Goal: Task Accomplishment & Management: Manage account settings

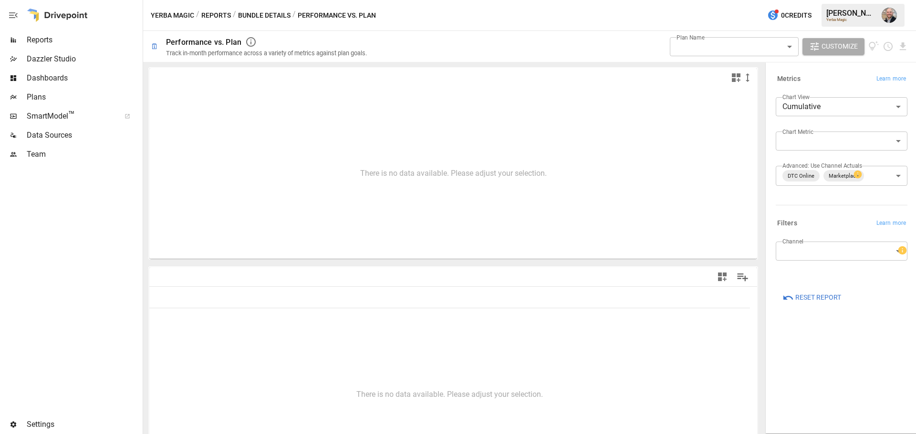
click at [891, 21] on img "Dustin Jacobson" at bounding box center [888, 15] width 15 height 15
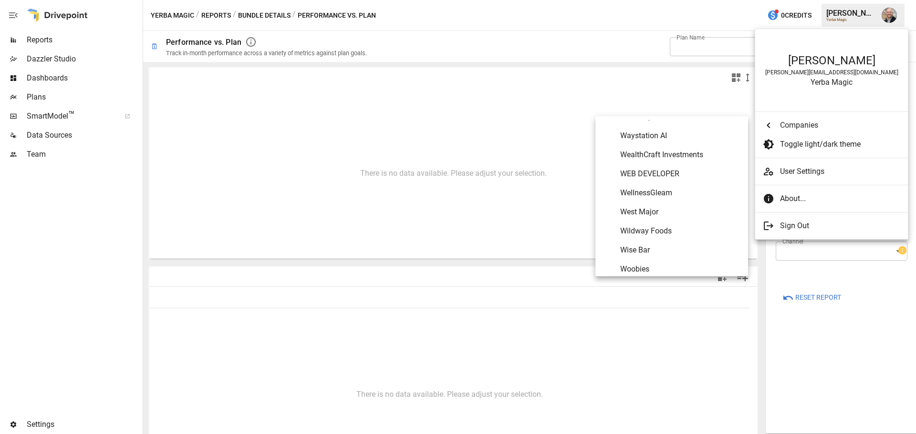
scroll to position [5570, 0]
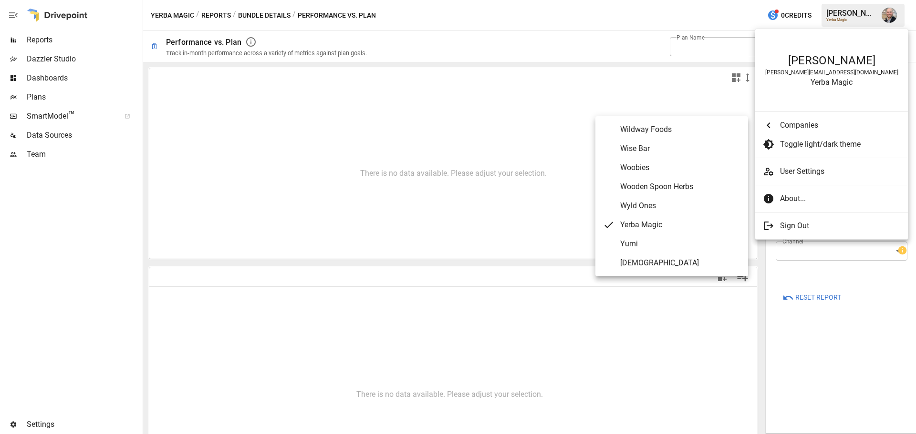
click at [552, 34] on div at bounding box center [458, 217] width 916 height 434
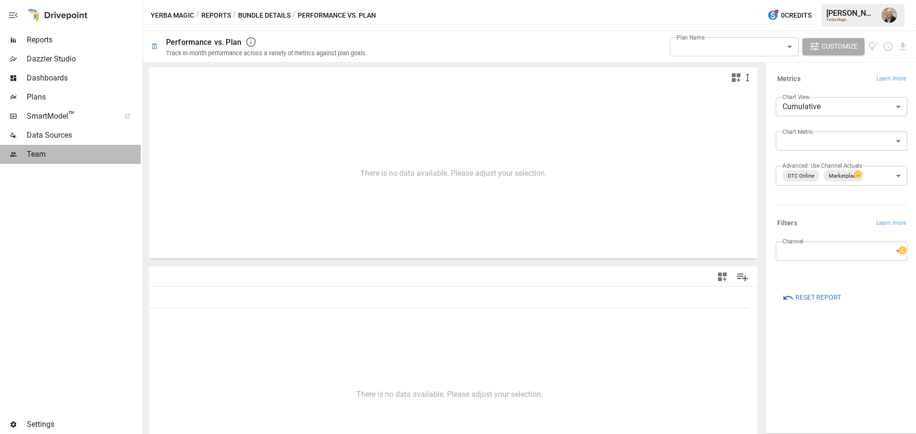
click at [29, 162] on div "Team" at bounding box center [70, 154] width 141 height 19
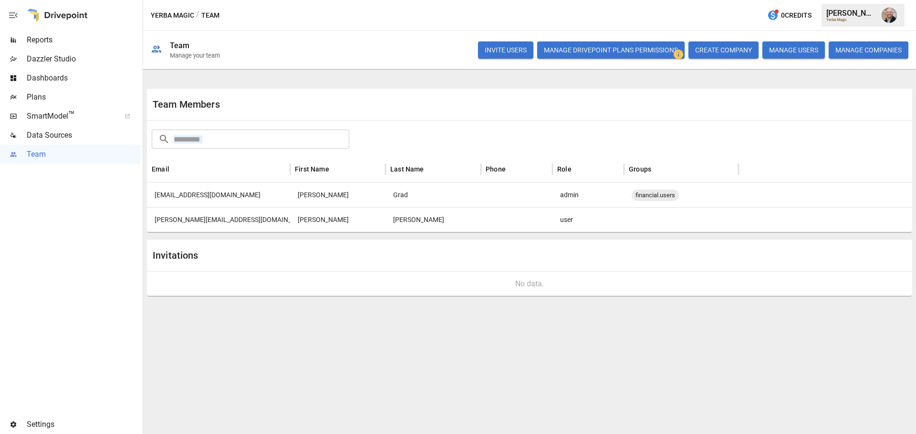
drag, startPoint x: 351, startPoint y: 88, endPoint x: 578, endPoint y: 196, distance: 252.1
click at [578, 196] on div "Team Members ​ ​ Email First Name Last Name Phone Role Groups [EMAIL_ADDRESS][D…" at bounding box center [529, 192] width 765 height 238
click at [515, 134] on div "​ ​" at bounding box center [529, 138] width 759 height 21
drag, startPoint x: 55, startPoint y: 35, endPoint x: 82, endPoint y: 40, distance: 26.7
click at [55, 36] on span "Reports" at bounding box center [84, 39] width 114 height 11
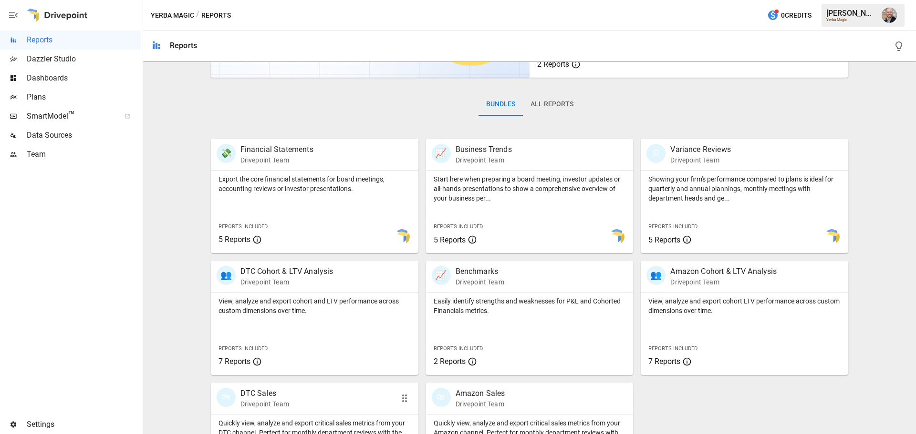
scroll to position [183, 0]
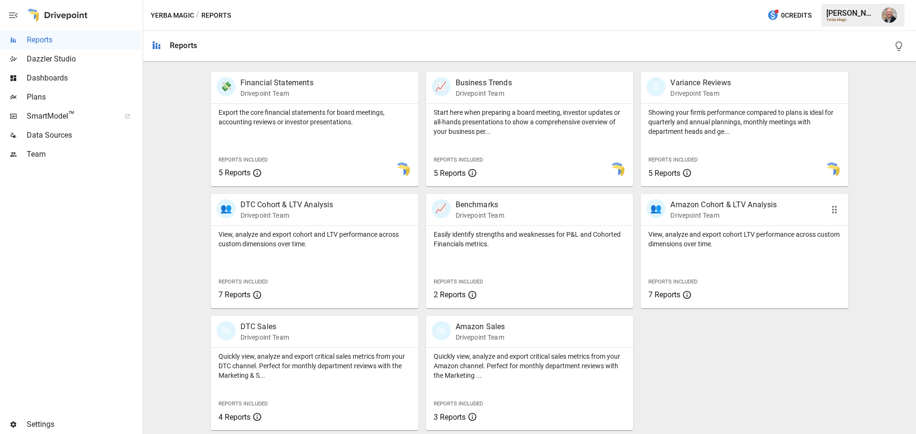
click at [749, 242] on p "View, analyze and export cohort LTV performance across custom dimensions over t…" at bounding box center [744, 239] width 192 height 19
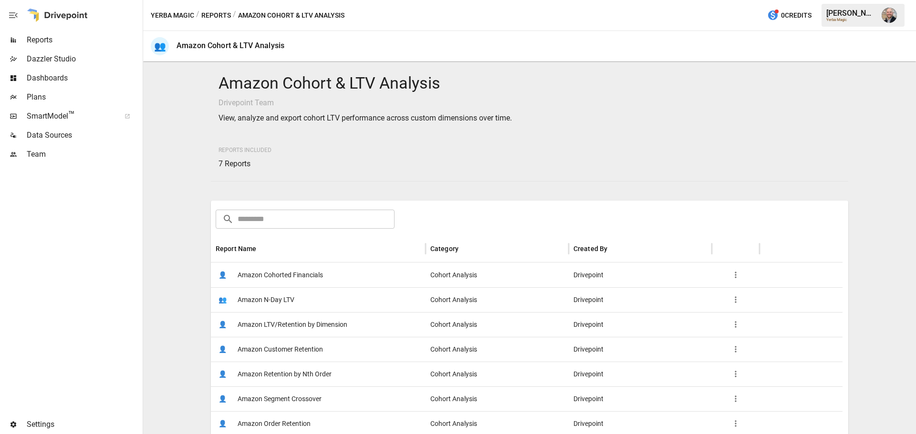
click at [323, 269] on div "👤 Amazon Cohorted Financials" at bounding box center [318, 275] width 215 height 25
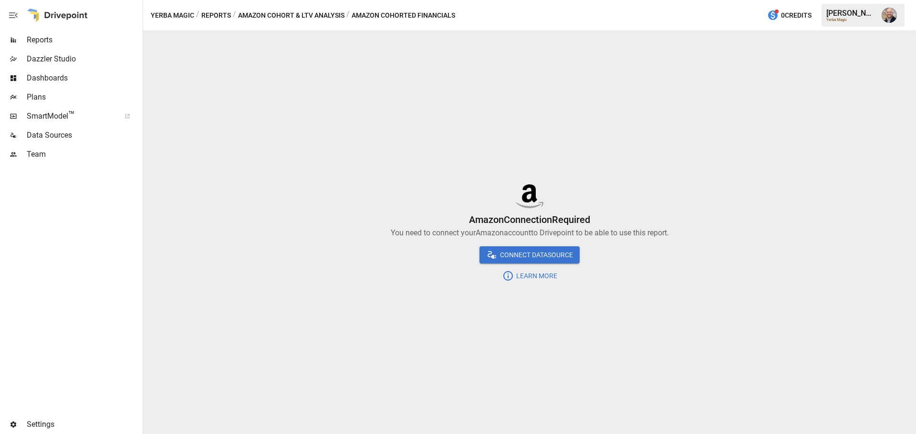
click at [57, 41] on span "Reports" at bounding box center [84, 39] width 114 height 11
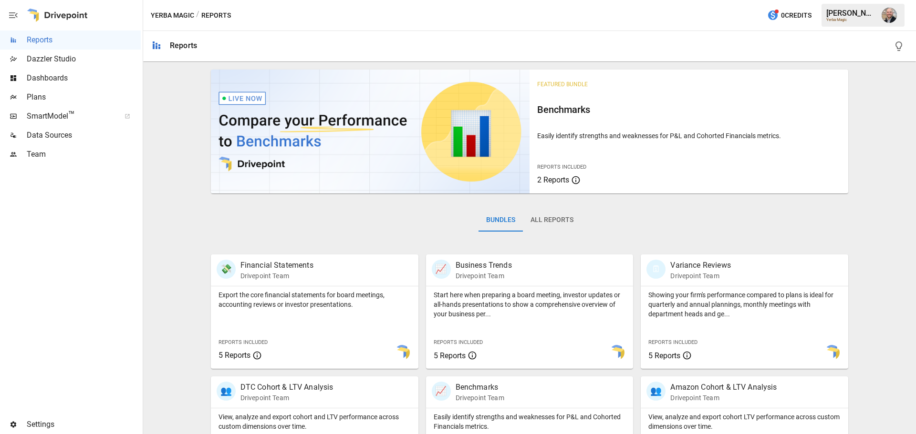
drag, startPoint x: 721, startPoint y: 314, endPoint x: 732, endPoint y: 331, distance: 20.8
click at [723, 314] on div "Featured Bundle Benchmarks Easily identify strengths and weaknesses for P&L and…" at bounding box center [529, 339] width 765 height 547
drag, startPoint x: 377, startPoint y: 220, endPoint x: 662, endPoint y: 240, distance: 285.4
click at [662, 240] on div "Bundles All Reports" at bounding box center [530, 227] width 638 height 53
click at [28, 423] on span "Settings" at bounding box center [84, 424] width 114 height 11
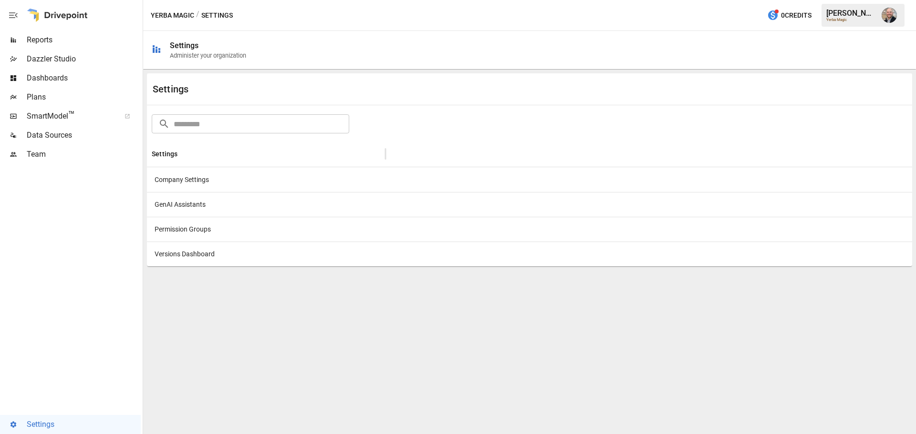
click at [198, 183] on div "Company Settings" at bounding box center [266, 179] width 238 height 25
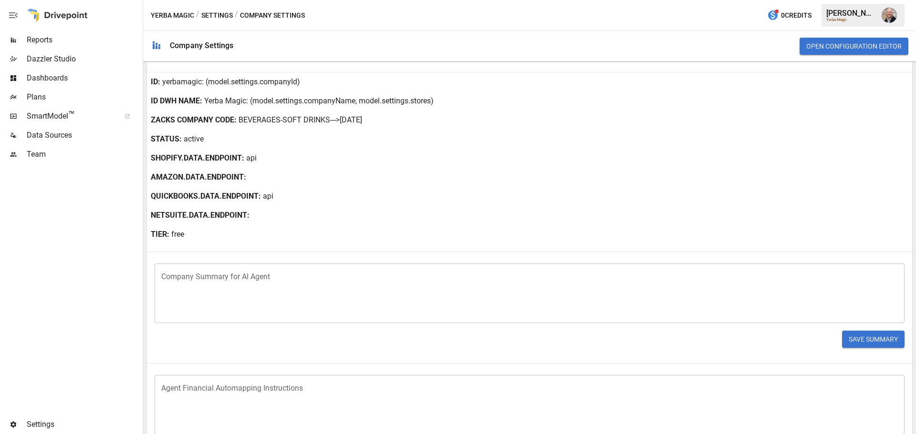
scroll to position [158, 0]
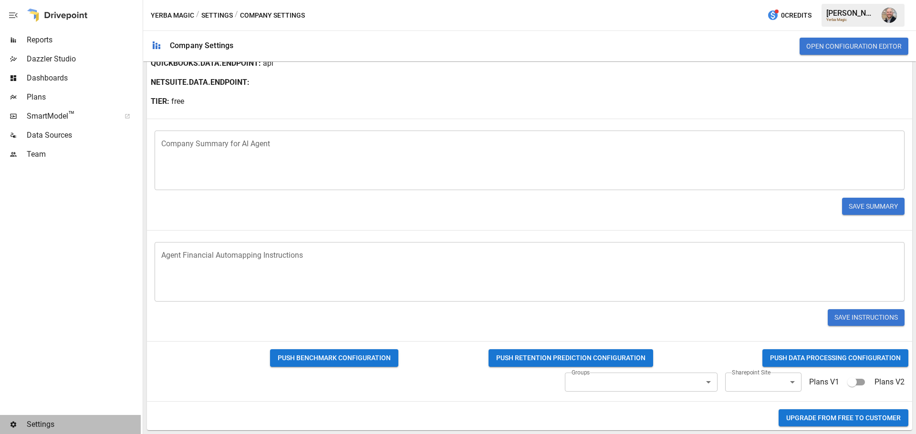
click at [36, 424] on span "Settings" at bounding box center [84, 424] width 114 height 11
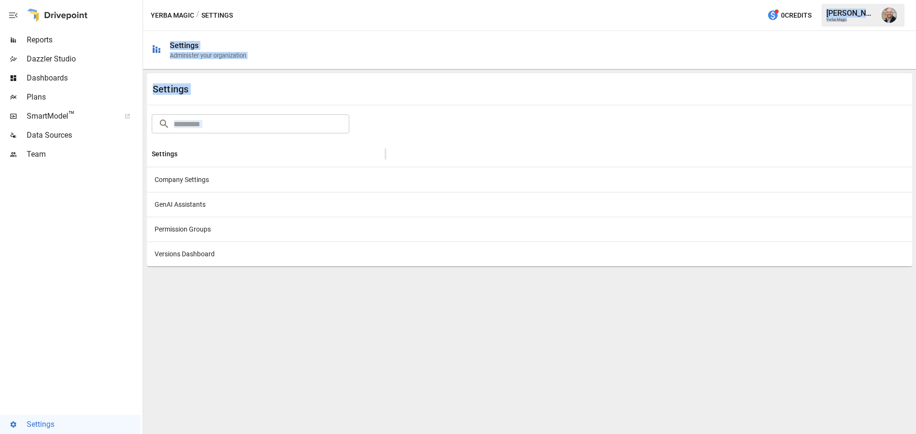
drag, startPoint x: 239, startPoint y: 17, endPoint x: 365, endPoint y: 297, distance: 306.3
click at [365, 296] on section "Yerba Magic / Settings 0 Credits [PERSON_NAME] Yerba Magic Settings Administer …" at bounding box center [529, 217] width 773 height 434
click at [365, 297] on div "Settings ​ ​ Settings Company Settings GenAI Assistants Permission Groups Versi…" at bounding box center [529, 251] width 765 height 357
drag, startPoint x: 359, startPoint y: 285, endPoint x: 138, endPoint y: 14, distance: 349.4
click at [138, 14] on main "Reports Dazzler Studio Dashboards Plans SmartModel ™ Data Sources Team Settings…" at bounding box center [458, 217] width 916 height 434
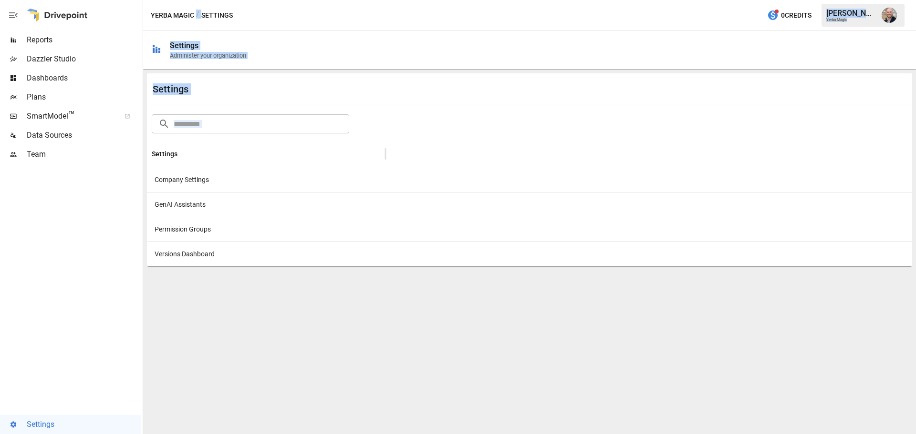
click at [138, 14] on div at bounding box center [70, 15] width 141 height 31
click at [31, 421] on span "Settings" at bounding box center [84, 424] width 114 height 11
click at [187, 181] on div "Company Settings" at bounding box center [266, 179] width 238 height 25
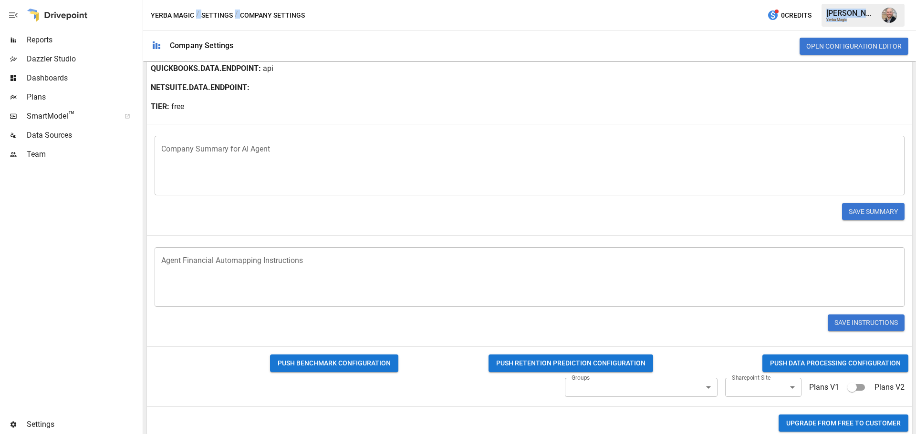
scroll to position [158, 0]
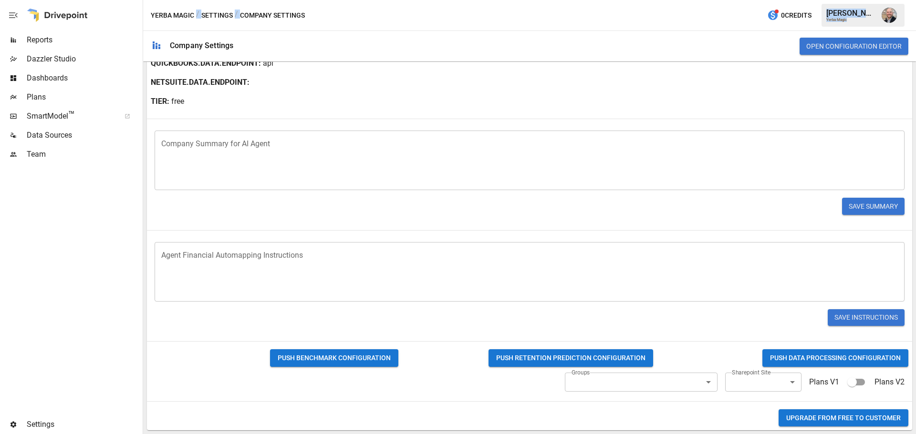
click at [840, 418] on button "Upgrade from FREE to CUSTOMER" at bounding box center [843, 419] width 130 height 18
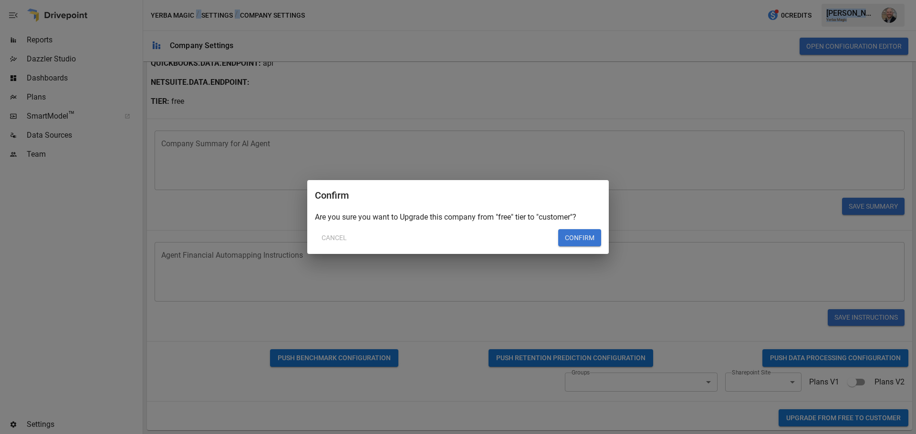
click at [574, 238] on button "Confirm" at bounding box center [579, 237] width 43 height 17
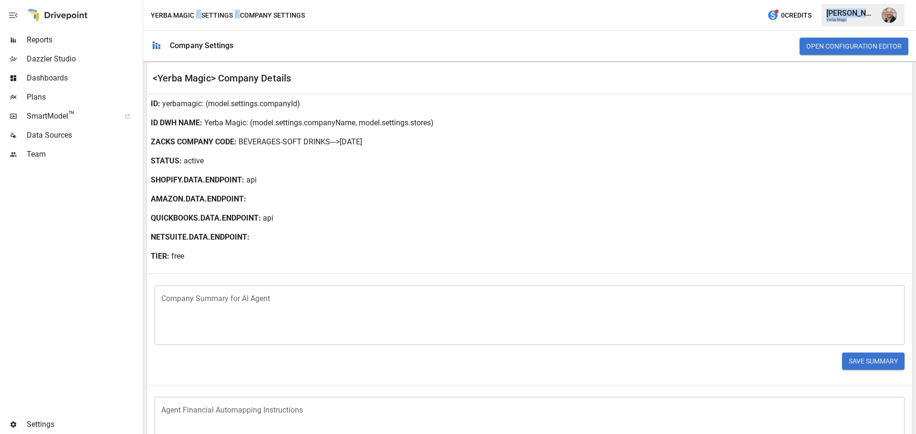
scroll to position [0, 0]
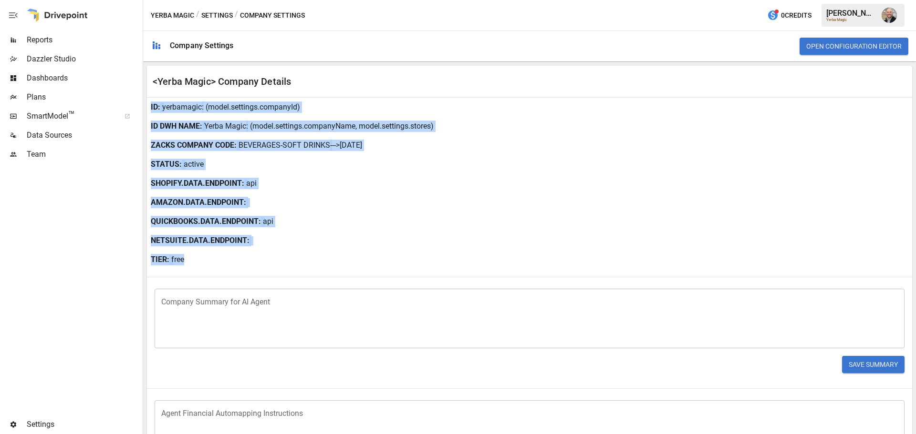
drag, startPoint x: 246, startPoint y: 120, endPoint x: 380, endPoint y: 272, distance: 203.0
click at [380, 275] on div "ID : yerbamagic : (model.settings.companyId) ID DWH NAME : Yerba Magic : (model…" at bounding box center [529, 343] width 765 height 491
click at [380, 272] on div "ID : yerbamagic : (model.settings.companyId) ID DWH NAME : Yerba Magic : (model…" at bounding box center [529, 343] width 765 height 491
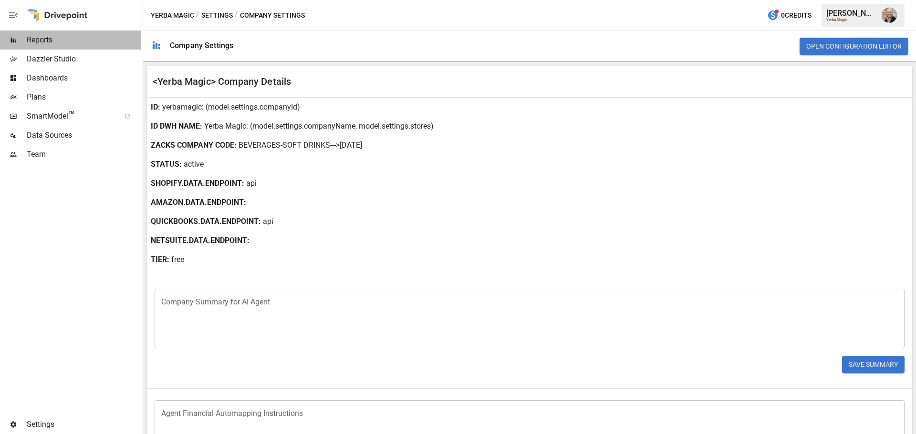
click at [73, 39] on span "Reports" at bounding box center [84, 39] width 114 height 11
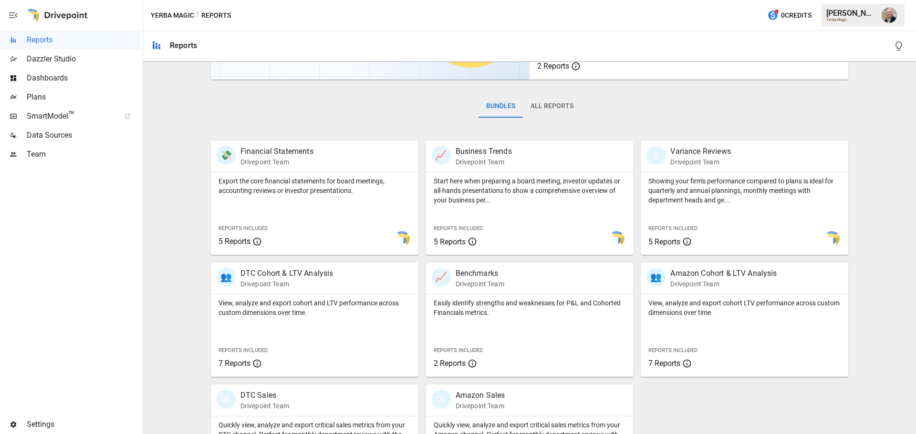
scroll to position [183, 0]
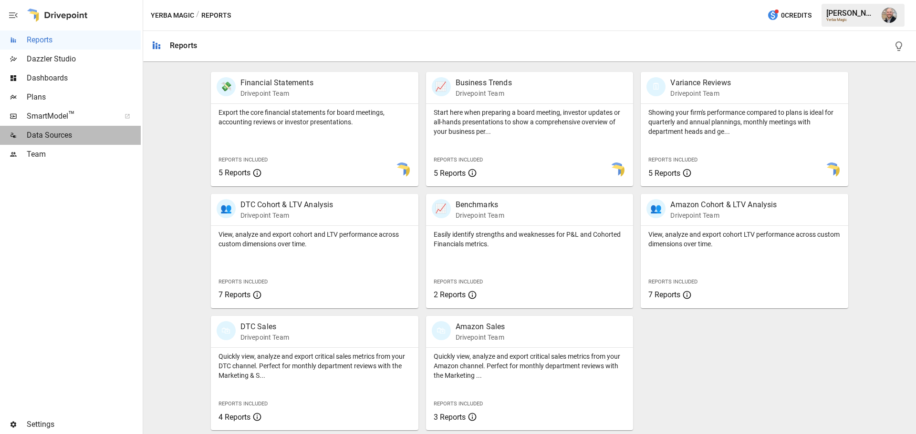
click at [62, 138] on span "Data Sources" at bounding box center [84, 135] width 114 height 11
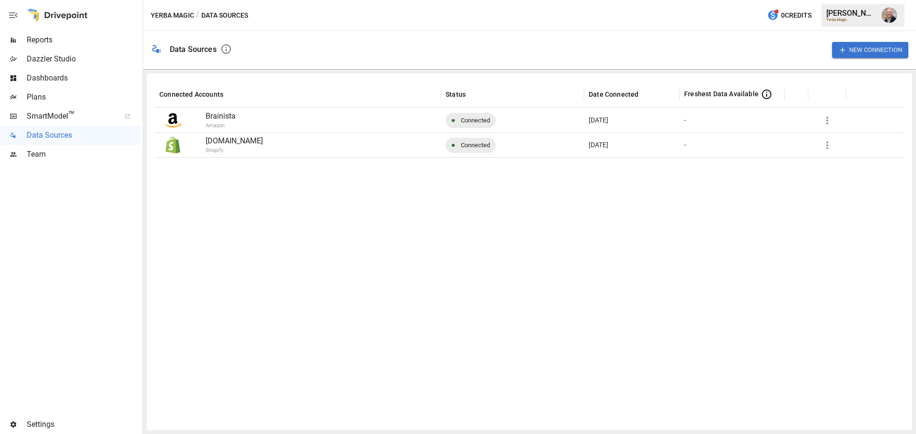
click at [330, 220] on div at bounding box center [530, 290] width 750 height 266
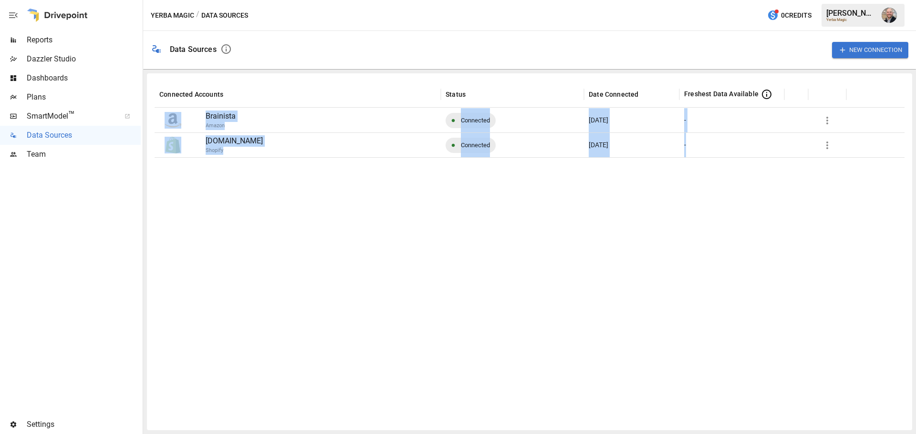
drag, startPoint x: 271, startPoint y: 56, endPoint x: 490, endPoint y: 203, distance: 263.5
click at [490, 203] on div "Data Sources New Connection Connected Accounts Status Date Connected Freshest D…" at bounding box center [529, 232] width 773 height 403
click at [490, 203] on div at bounding box center [530, 290] width 750 height 266
drag, startPoint x: 540, startPoint y: 227, endPoint x: 261, endPoint y: 63, distance: 323.2
click at [261, 63] on div "Data Sources New Connection Connected Accounts Status Date Connected Freshest D…" at bounding box center [529, 232] width 773 height 403
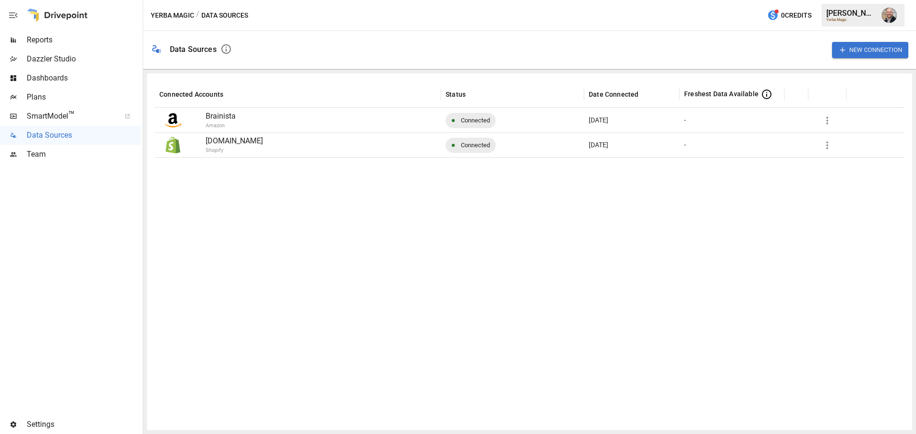
click at [265, 62] on div "New Connection" at bounding box center [573, 50] width 669 height 31
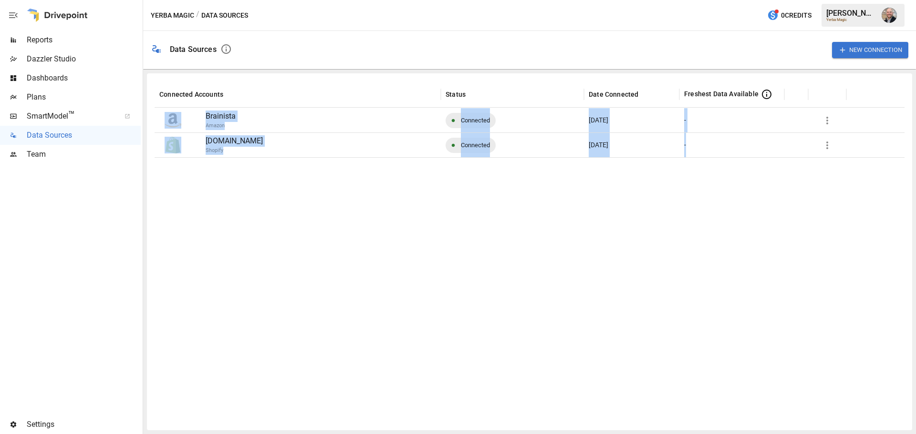
drag, startPoint x: 266, startPoint y: 49, endPoint x: 360, endPoint y: 189, distance: 168.5
click at [360, 189] on div "Data Sources New Connection Connected Accounts Status Date Connected Freshest D…" at bounding box center [529, 232] width 773 height 403
click at [360, 189] on div at bounding box center [530, 290] width 750 height 266
drag, startPoint x: 360, startPoint y: 189, endPoint x: 287, endPoint y: 22, distance: 182.0
click at [287, 22] on section "Yerba Magic / Data Sources 0 Credits [PERSON_NAME] Yerba Magic Data Sources New…" at bounding box center [529, 217] width 773 height 434
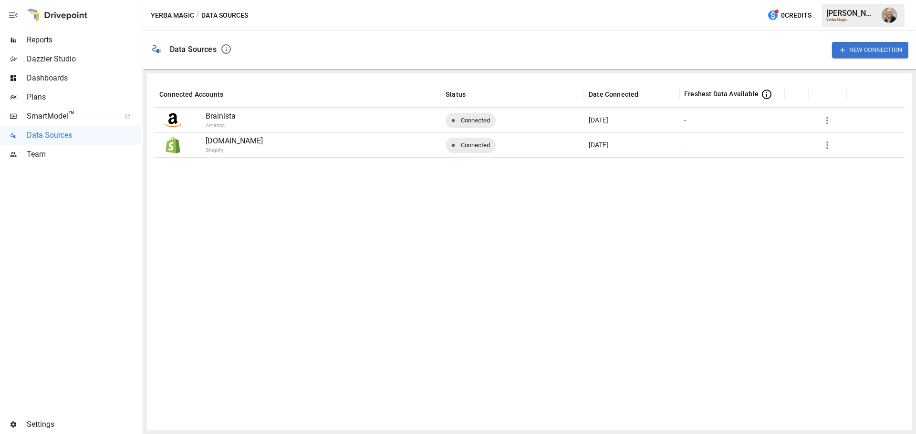
click at [287, 22] on div "Yerba Magic / Data Sources 0 Credits [PERSON_NAME] Yerba Magic" at bounding box center [529, 15] width 773 height 31
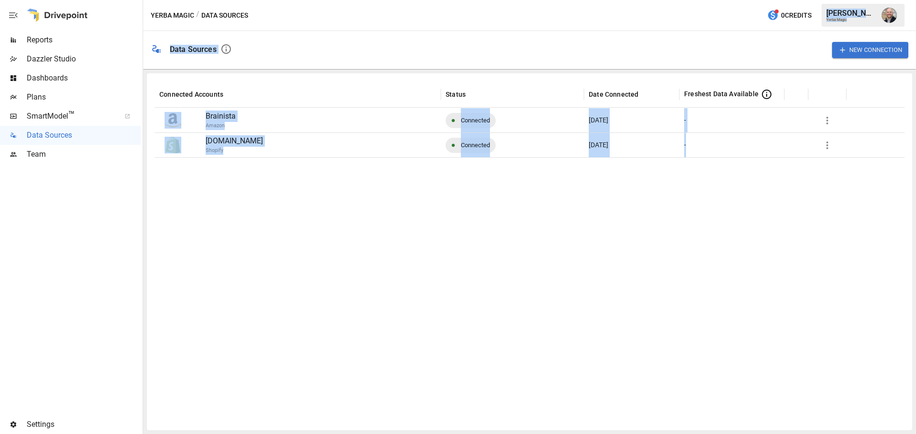
drag, startPoint x: 287, startPoint y: 22, endPoint x: 339, endPoint y: 201, distance: 186.2
click at [339, 201] on section "Yerba Magic / Data Sources 0 Credits [PERSON_NAME] Yerba Magic Data Sources New…" at bounding box center [529, 217] width 773 height 434
click at [340, 202] on div at bounding box center [530, 290] width 750 height 266
drag, startPoint x: 343, startPoint y: 188, endPoint x: 294, endPoint y: 18, distance: 177.2
click at [294, 18] on section "Yerba Magic / Data Sources 0 Credits [PERSON_NAME] Yerba Magic Data Sources New…" at bounding box center [529, 217] width 773 height 434
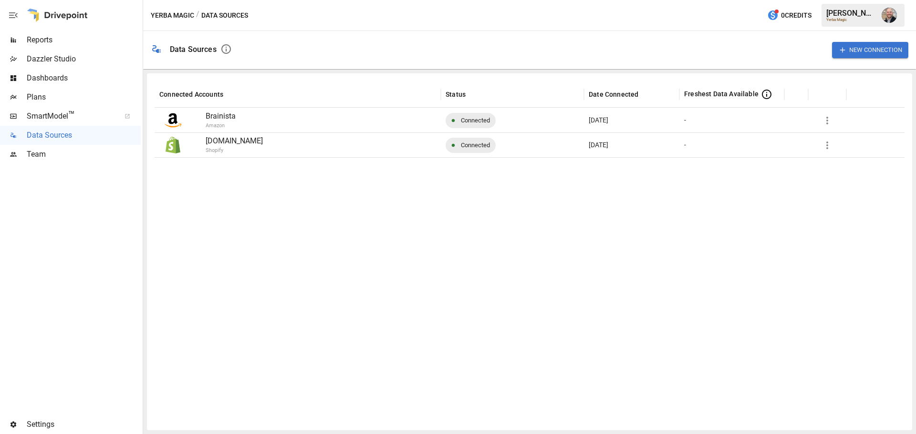
click at [294, 18] on div "Yerba Magic / Data Sources 0 Credits [PERSON_NAME] Yerba Magic" at bounding box center [529, 15] width 773 height 31
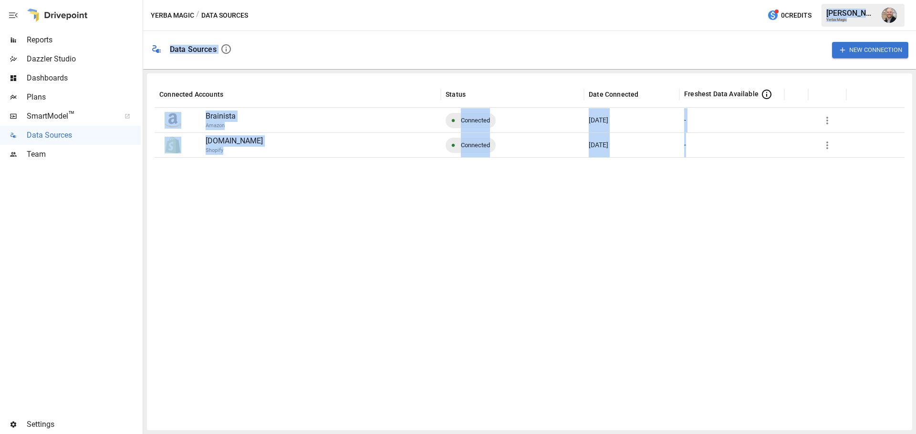
drag, startPoint x: 294, startPoint y: 18, endPoint x: 341, endPoint y: 217, distance: 204.3
click at [340, 217] on section "Yerba Magic / Data Sources 0 Credits [PERSON_NAME] Yerba Magic Data Sources New…" at bounding box center [529, 217] width 773 height 434
click at [341, 217] on div at bounding box center [530, 290] width 750 height 266
drag, startPoint x: 341, startPoint y: 217, endPoint x: 292, endPoint y: 12, distance: 210.8
click at [292, 12] on section "Yerba Magic / Data Sources 0 Credits [PERSON_NAME] Yerba Magic Data Sources New…" at bounding box center [529, 217] width 773 height 434
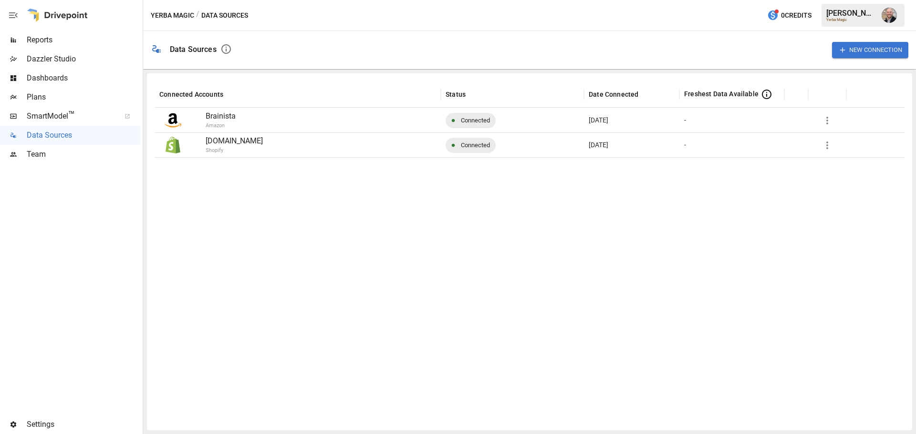
click at [292, 12] on div "Yerba Magic / Data Sources 0 Credits [PERSON_NAME] Yerba Magic" at bounding box center [529, 15] width 773 height 31
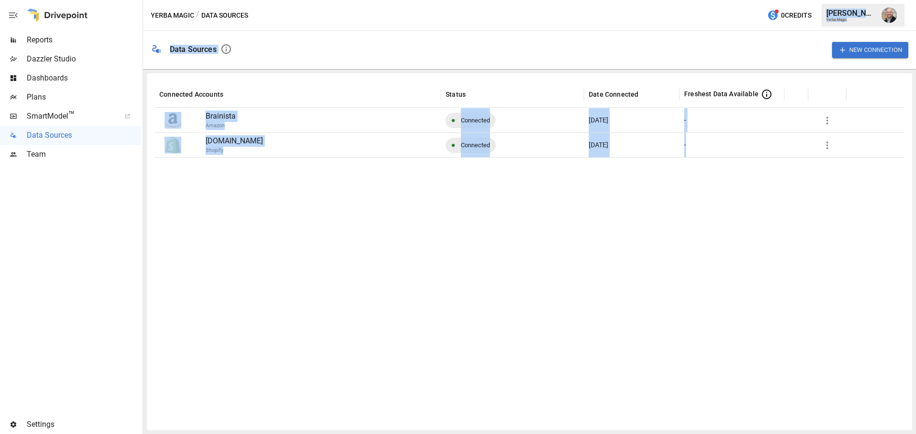
drag, startPoint x: 292, startPoint y: 12, endPoint x: 353, endPoint y: 213, distance: 210.3
click at [353, 213] on section "Yerba Magic / Data Sources 0 Credits [PERSON_NAME] Yerba Magic Data Sources New…" at bounding box center [529, 217] width 773 height 434
click at [353, 213] on div at bounding box center [530, 290] width 750 height 266
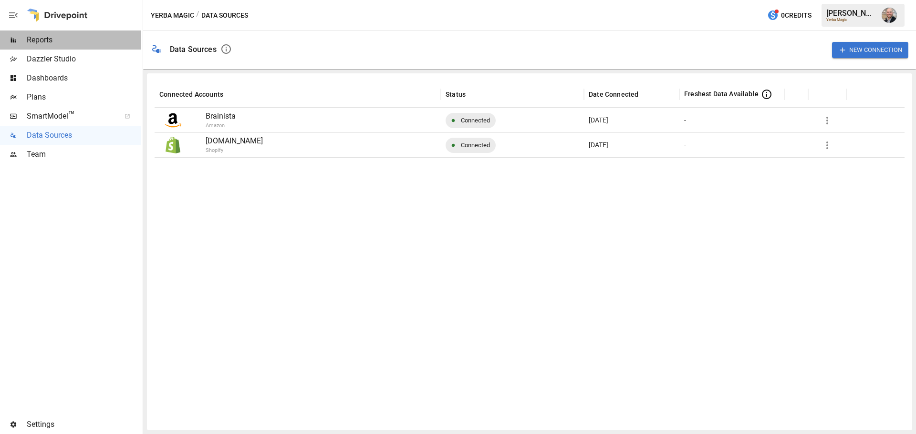
click at [64, 40] on span "Reports" at bounding box center [84, 39] width 114 height 11
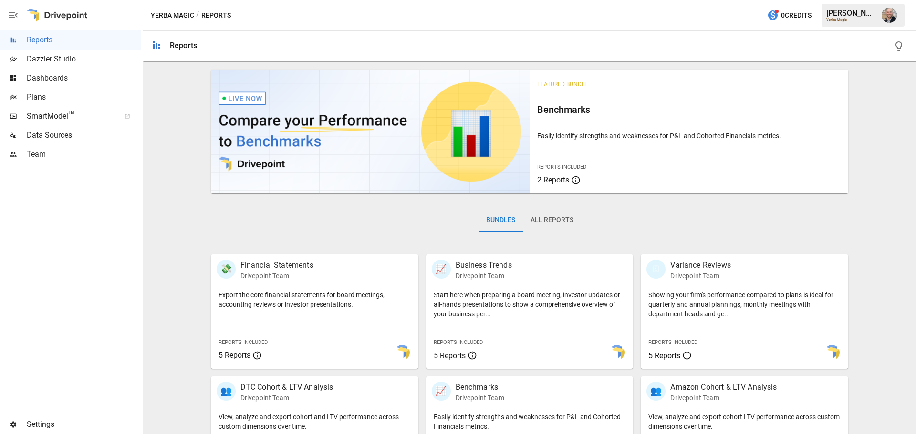
click at [79, 135] on span "Data Sources" at bounding box center [84, 135] width 114 height 11
